Goal: Find specific fact: Find specific fact

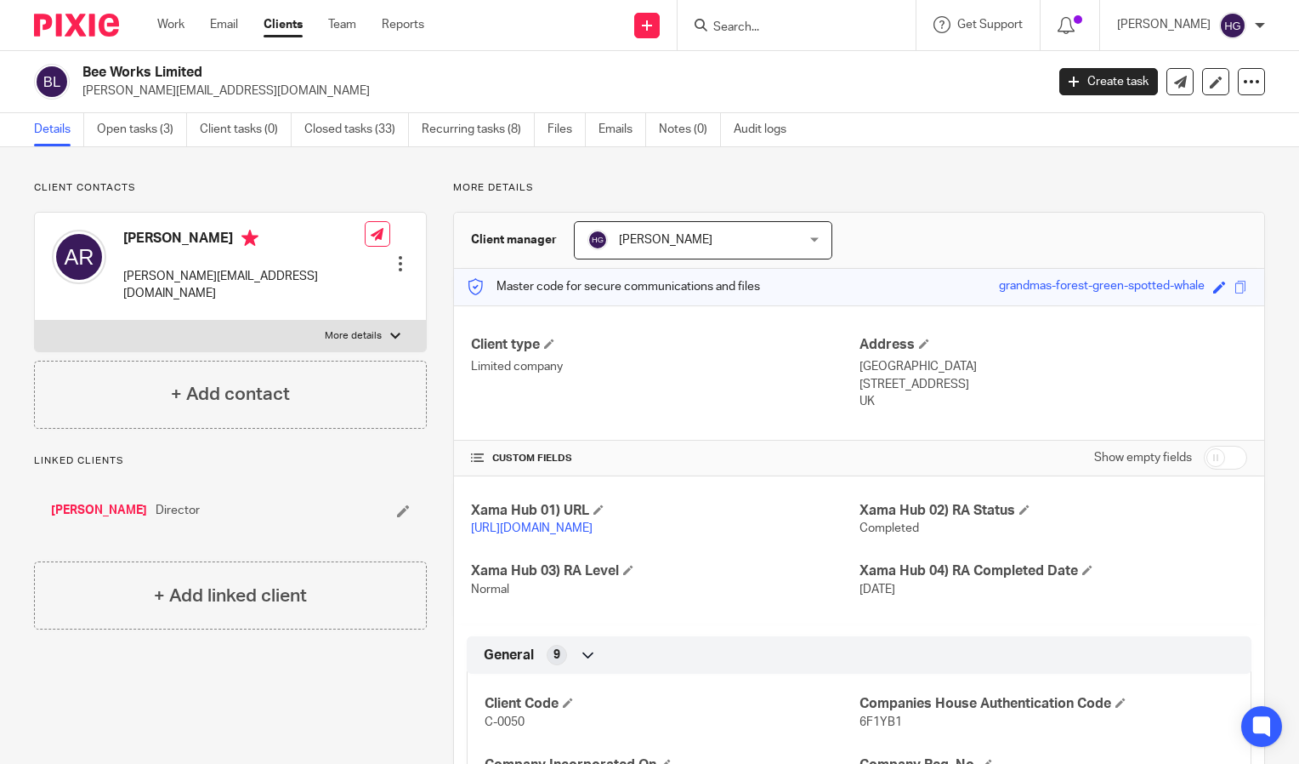
scroll to position [522, 0]
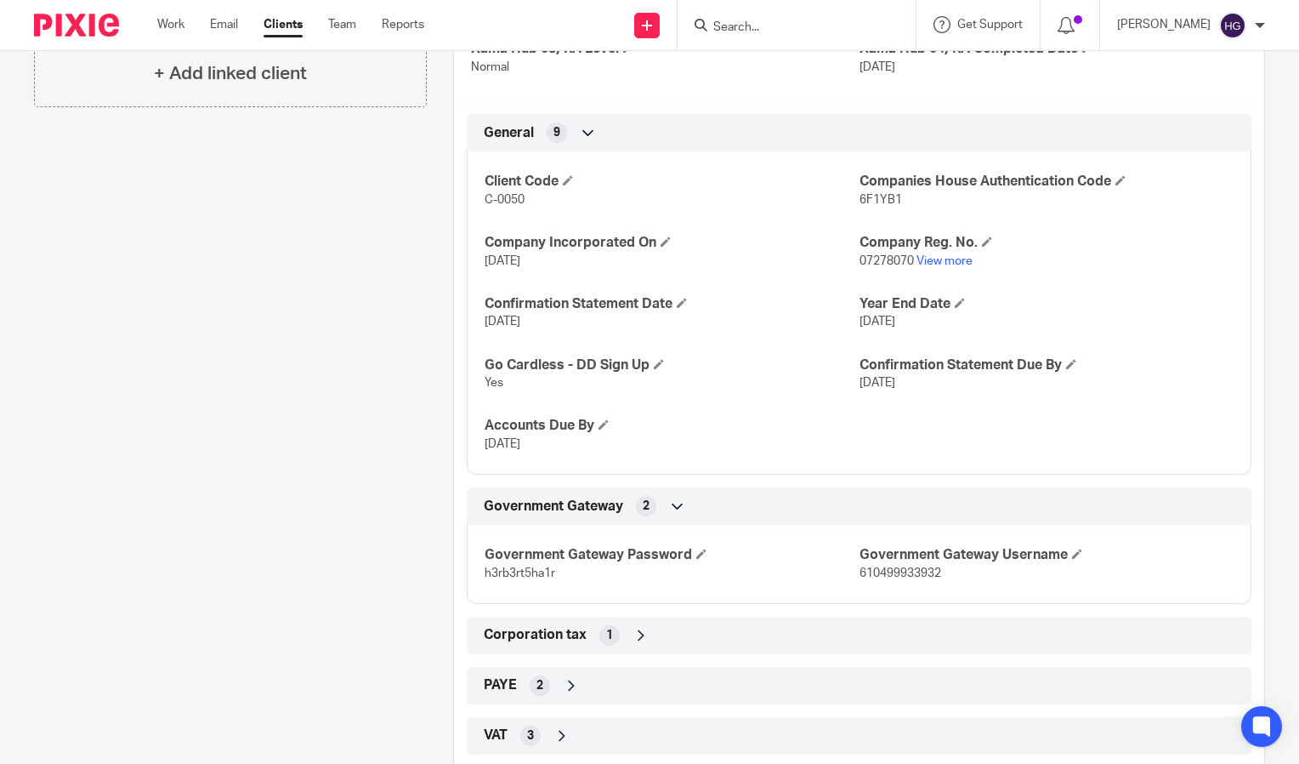
drag, startPoint x: 807, startPoint y: 9, endPoint x: 804, endPoint y: 18, distance: 9.7
click at [804, 18] on div at bounding box center [797, 25] width 238 height 50
click at [804, 18] on form at bounding box center [802, 24] width 181 height 21
click at [733, 31] on input "Search" at bounding box center [788, 27] width 153 height 15
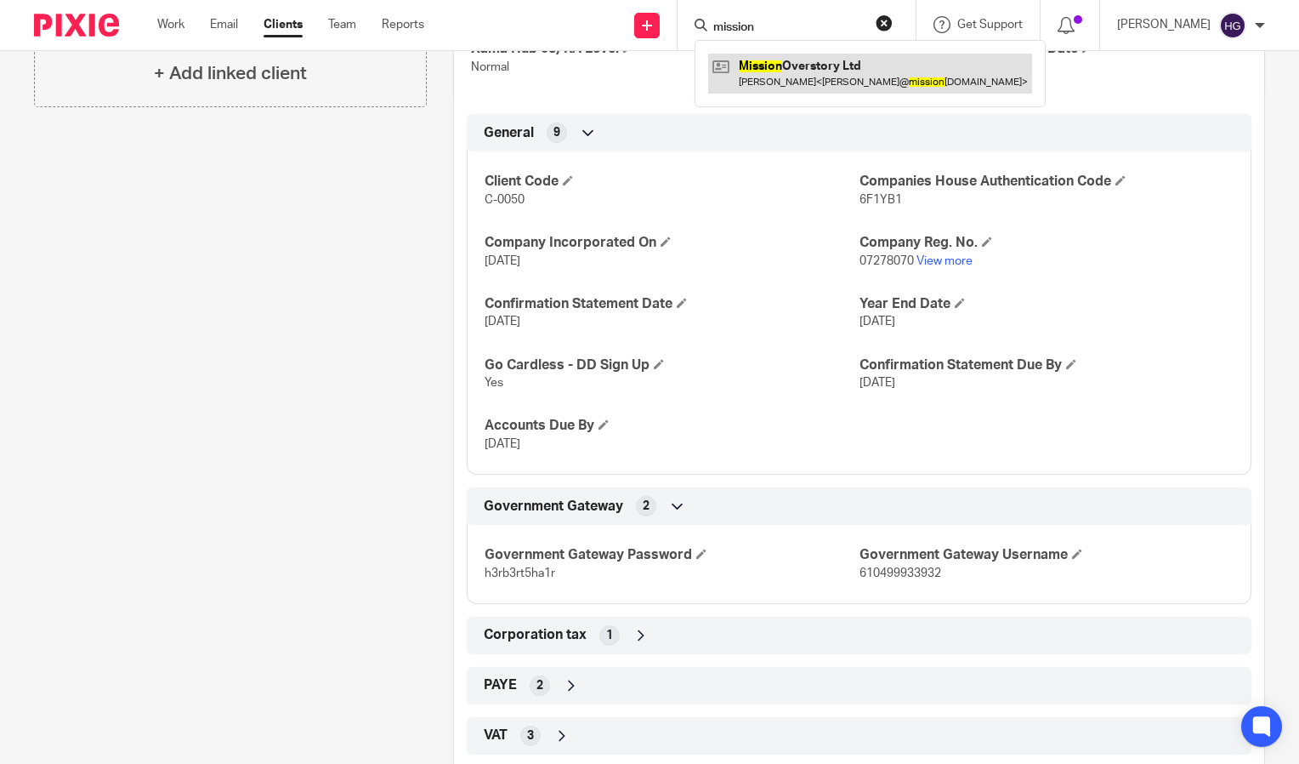
type input "mission"
click at [777, 64] on link at bounding box center [870, 73] width 324 height 39
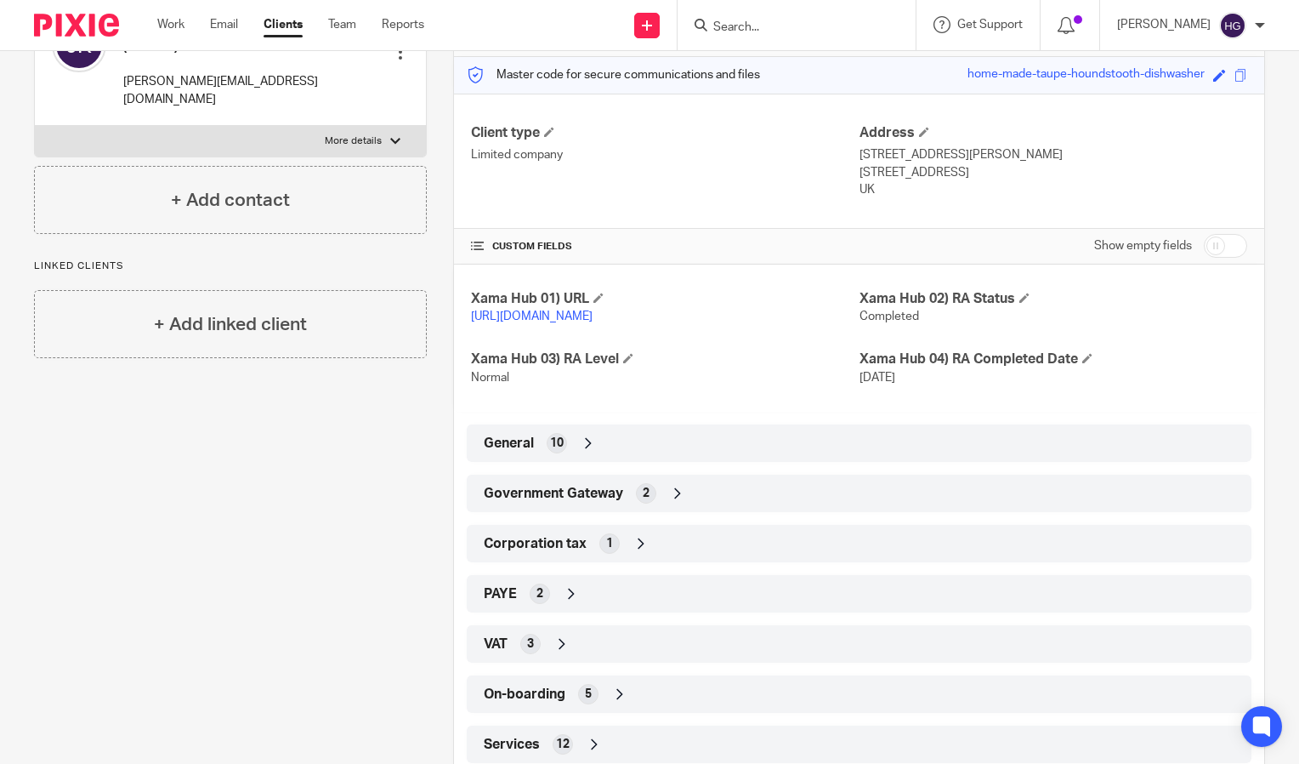
scroll to position [213, 0]
click at [849, 501] on div "Government Gateway 2" at bounding box center [859, 492] width 759 height 29
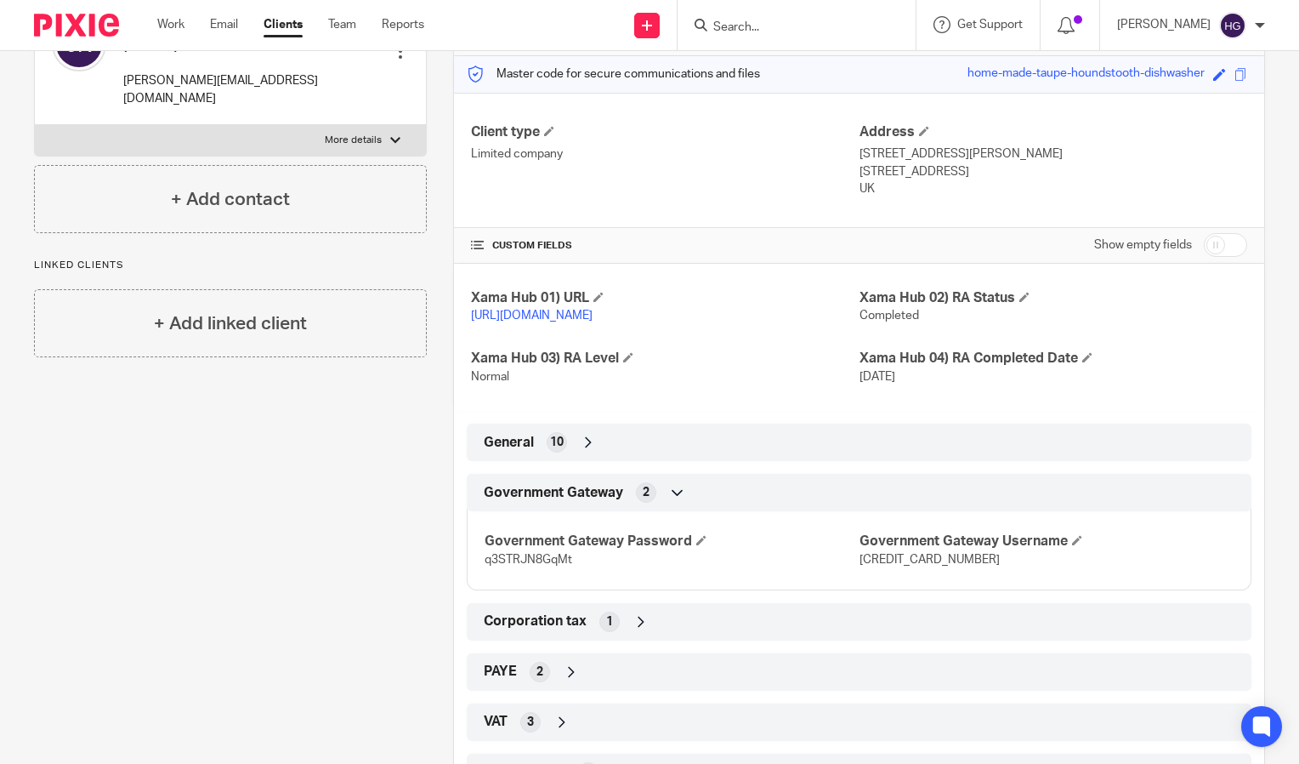
click at [869, 565] on span "[CREDIT_CARD_NUMBER]" at bounding box center [930, 559] width 140 height 12
copy span "[CREDIT_CARD_NUMBER]"
click at [565, 565] on span "q3STRJN8GqMt" at bounding box center [529, 559] width 88 height 12
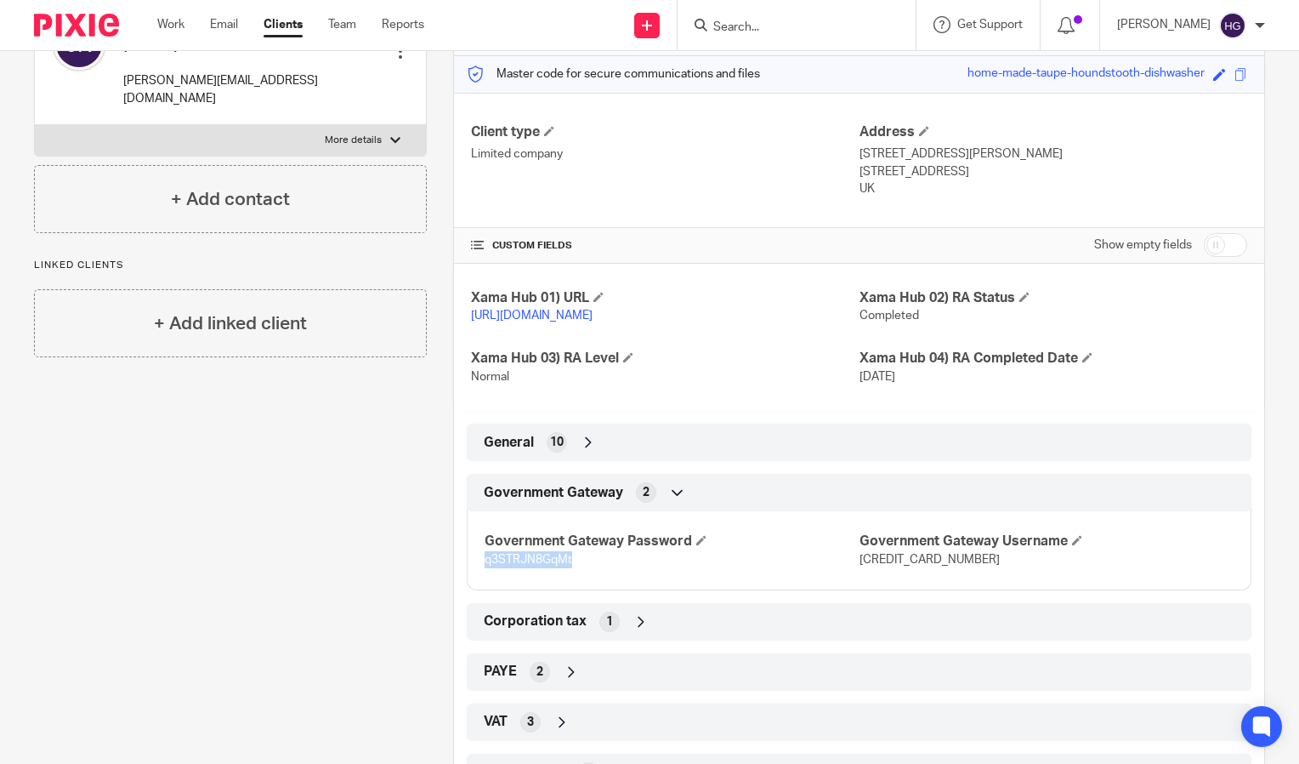
copy span "q3STRJN8GqMt"
